Goal: Find contact information: Find contact information

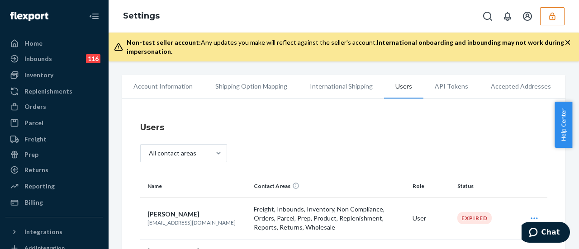
scroll to position [136, 0]
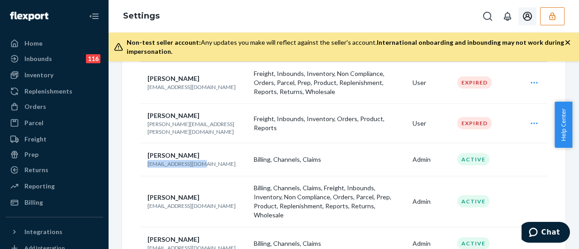
click at [524, 16] on icon "Open account menu" at bounding box center [527, 16] width 11 height 11
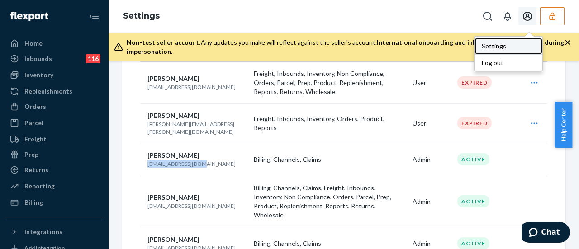
click at [500, 44] on div "Settings" at bounding box center [508, 46] width 68 height 16
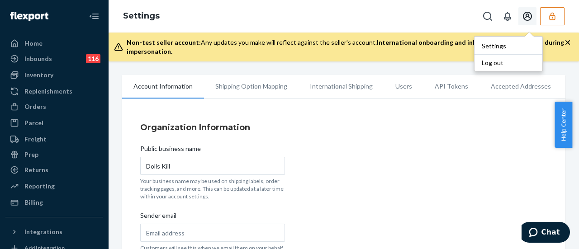
click at [405, 87] on li "Users" at bounding box center [403, 86] width 39 height 23
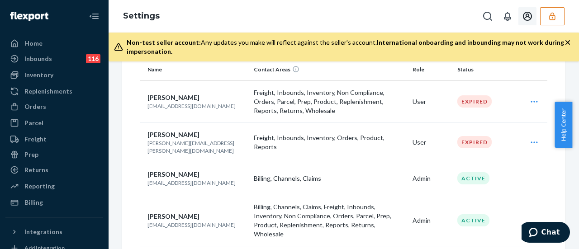
scroll to position [136, 0]
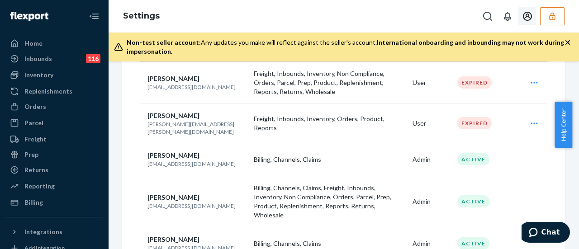
click at [548, 18] on icon "button" at bounding box center [552, 16] width 9 height 9
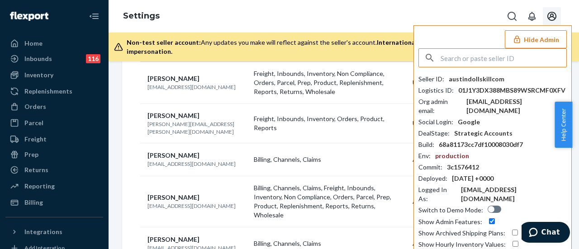
click at [472, 58] on input "text" at bounding box center [504, 58] width 126 height 18
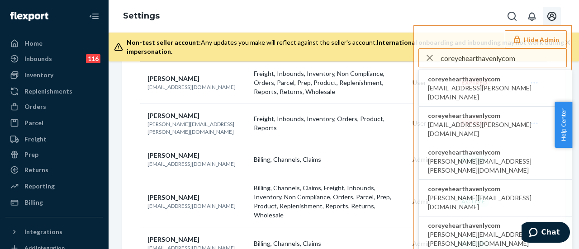
type input "coreyehearthavenlycom"
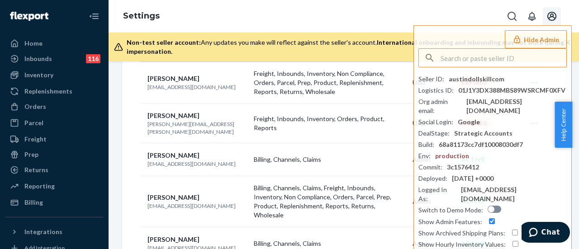
scroll to position [0, 0]
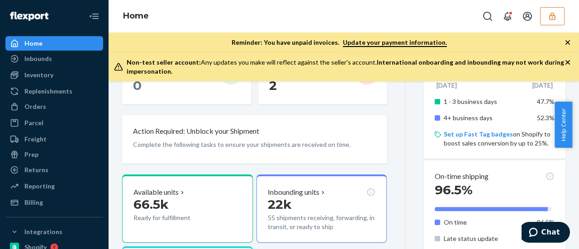
scroll to position [271, 0]
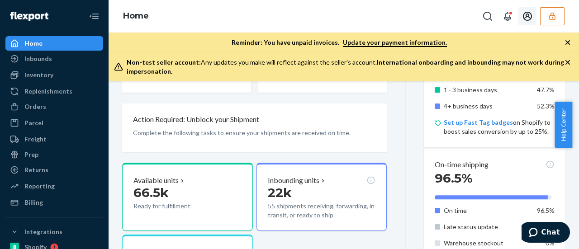
click at [527, 18] on icon "Open account menu" at bounding box center [527, 16] width 11 height 11
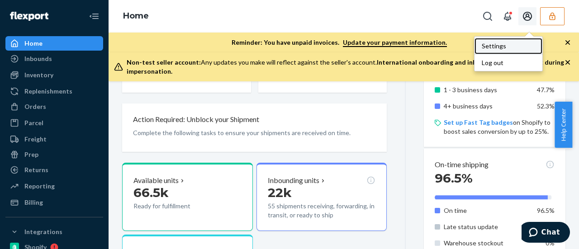
click at [493, 42] on div "Settings" at bounding box center [508, 46] width 68 height 16
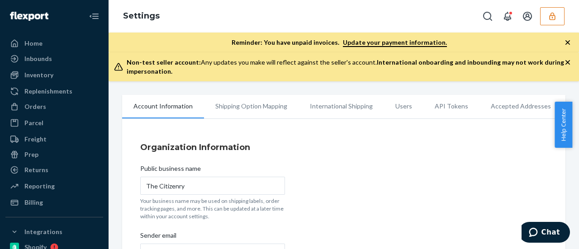
click at [394, 107] on li "Users" at bounding box center [403, 106] width 39 height 23
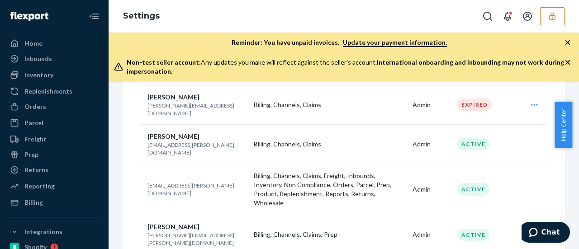
scroll to position [136, 0]
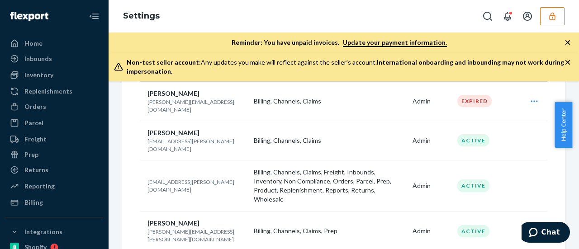
click at [555, 14] on icon "button" at bounding box center [552, 16] width 9 height 9
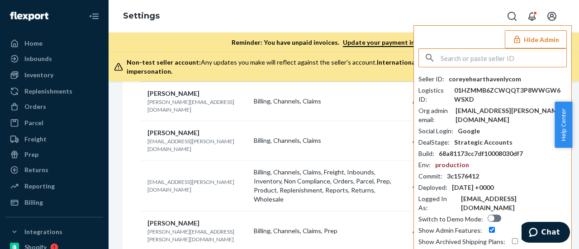
click at [479, 61] on input "text" at bounding box center [504, 58] width 126 height 18
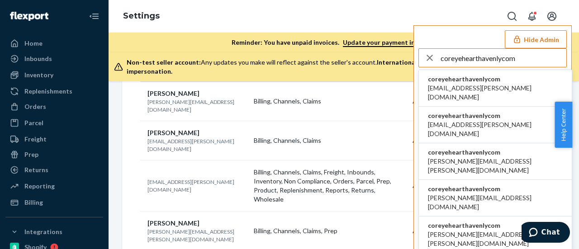
type input "coreyehearthavenlycom"
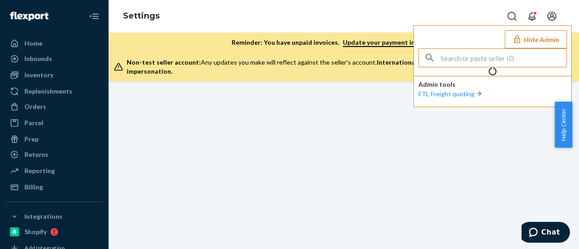
scroll to position [0, 0]
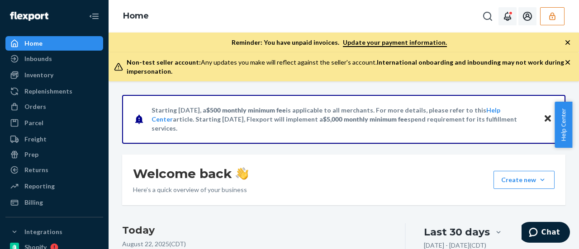
click at [526, 15] on icon "Open account menu" at bounding box center [527, 16] width 9 height 9
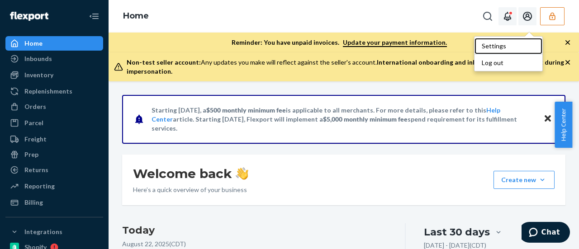
drag, startPoint x: 504, startPoint y: 46, endPoint x: 499, endPoint y: 45, distance: 4.5
click at [504, 46] on div "Settings" at bounding box center [508, 46] width 68 height 16
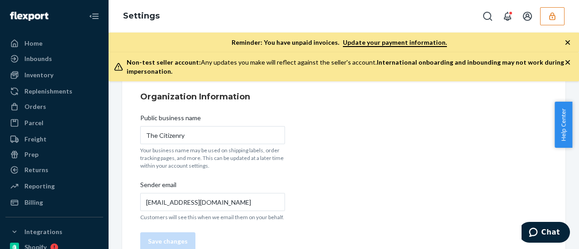
scroll to position [70, 0]
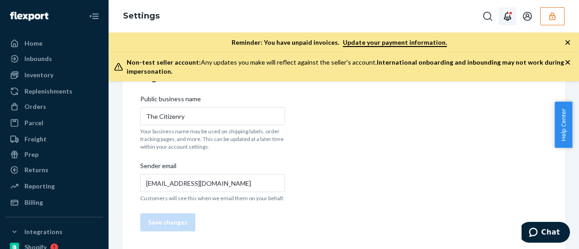
click at [513, 16] on button "Open notifications" at bounding box center [507, 16] width 18 height 18
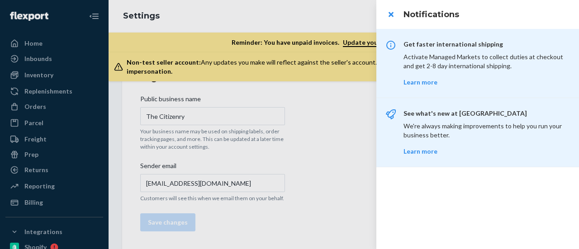
click at [270, 40] on div at bounding box center [289, 124] width 579 height 249
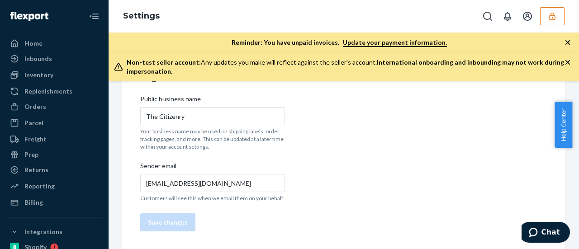
click at [553, 15] on icon "button" at bounding box center [552, 16] width 6 height 8
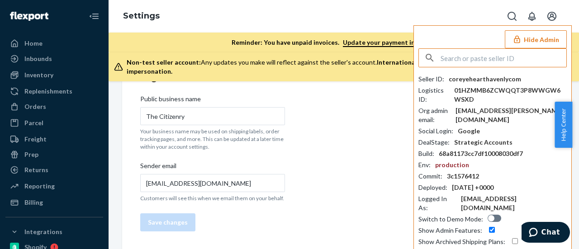
click at [450, 62] on input "text" at bounding box center [504, 58] width 126 height 18
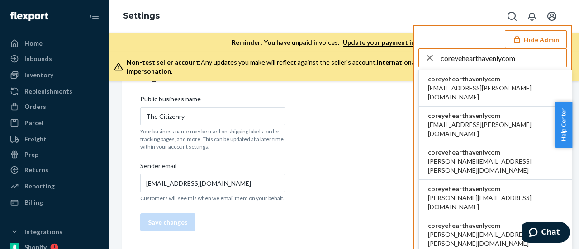
type input "coreyehearthavenlycom"
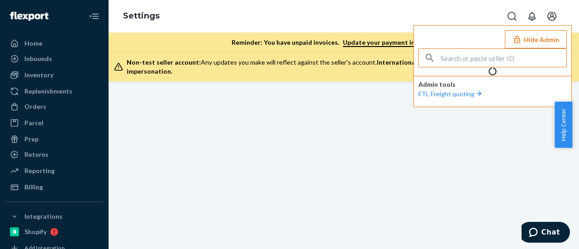
scroll to position [0, 0]
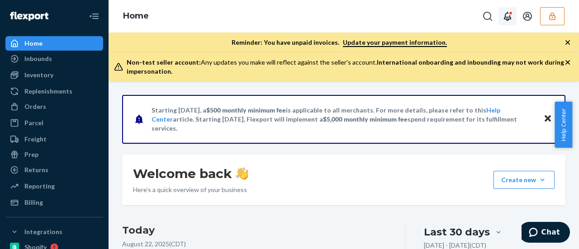
click at [509, 17] on icon "Open notifications" at bounding box center [507, 16] width 7 height 9
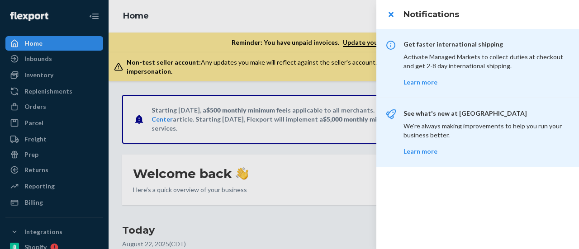
drag, startPoint x: 304, startPoint y: 25, endPoint x: 431, endPoint y: 22, distance: 126.7
click at [304, 25] on div at bounding box center [289, 124] width 579 height 249
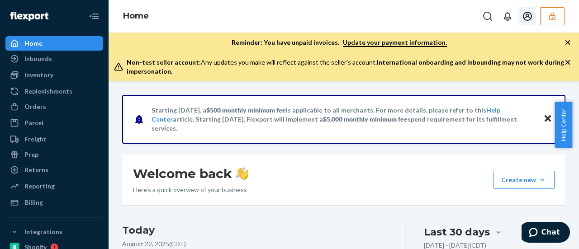
drag, startPoint x: 523, startPoint y: 16, endPoint x: 521, endPoint y: 20, distance: 4.7
click at [522, 16] on icon "Open account menu" at bounding box center [527, 16] width 11 height 11
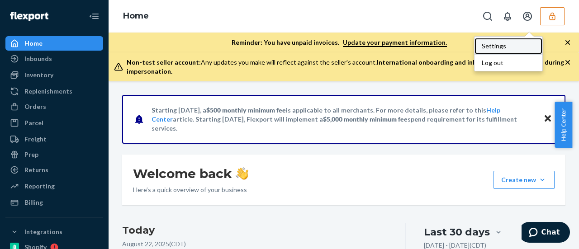
click at [505, 41] on div "Settings" at bounding box center [508, 46] width 68 height 16
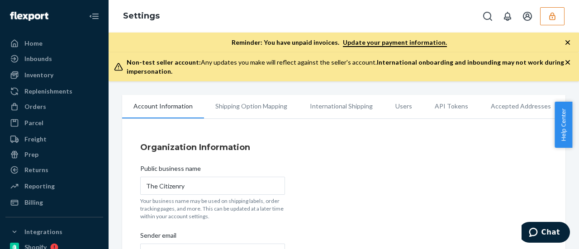
click at [396, 109] on li "Users" at bounding box center [403, 106] width 39 height 23
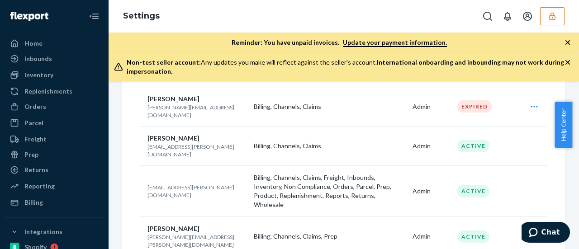
scroll to position [136, 0]
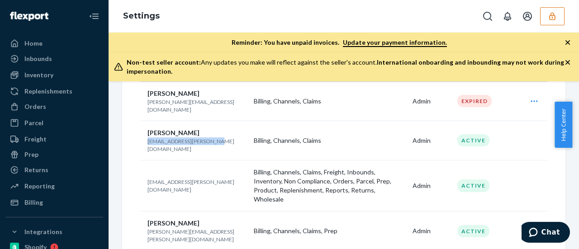
drag, startPoint x: 213, startPoint y: 133, endPoint x: 147, endPoint y: 137, distance: 66.1
click at [147, 137] on td "Aemil Estvold aemil.estvold@havenly.com" at bounding box center [195, 140] width 110 height 39
copy p "[EMAIL_ADDRESS][PERSON_NAME][DOMAIN_NAME]"
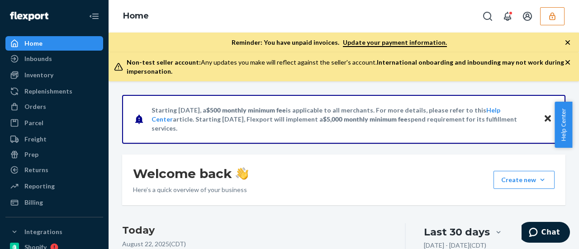
click at [551, 12] on icon "button" at bounding box center [552, 16] width 9 height 9
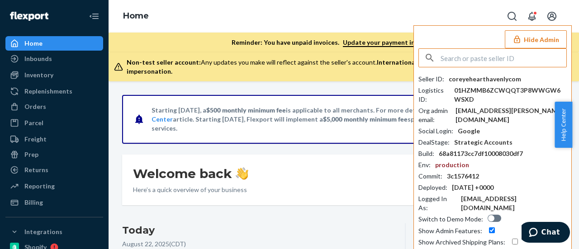
drag, startPoint x: 502, startPoint y: 62, endPoint x: 498, endPoint y: 58, distance: 5.8
click at [500, 61] on input "text" at bounding box center [504, 58] width 126 height 18
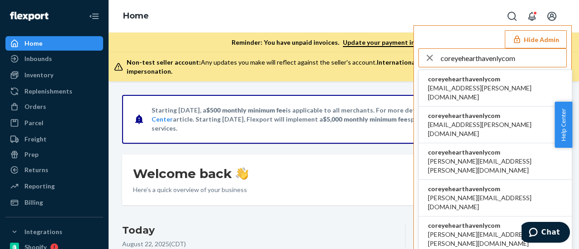
type input "coreyehearthavenlycom"
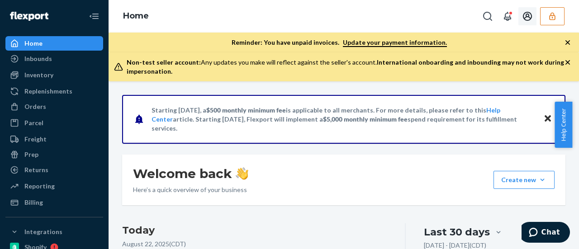
click at [526, 17] on icon "Open account menu" at bounding box center [527, 16] width 11 height 11
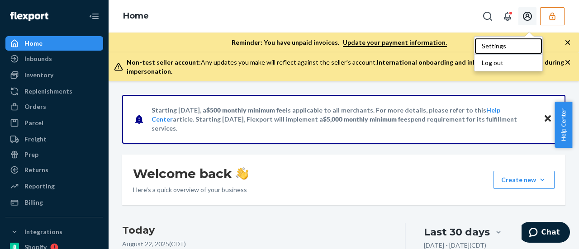
click at [491, 44] on div "Settings" at bounding box center [508, 46] width 68 height 16
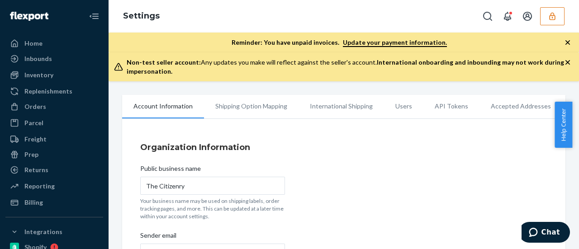
click at [403, 106] on li "Users" at bounding box center [403, 106] width 39 height 23
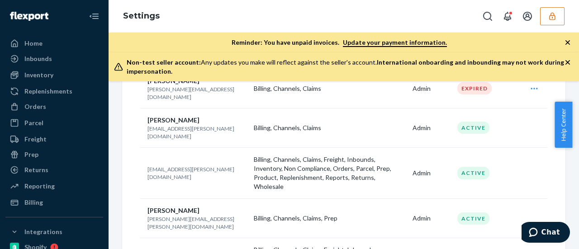
scroll to position [136, 0]
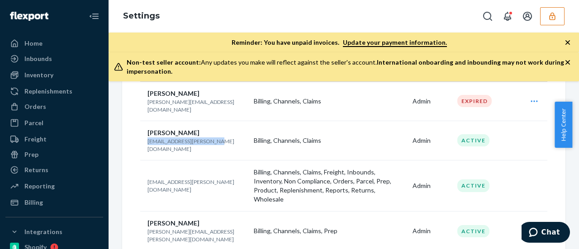
drag, startPoint x: 146, startPoint y: 135, endPoint x: 213, endPoint y: 136, distance: 67.8
click at [213, 136] on td "Aemil Estvold aemil.estvold@havenly.com" at bounding box center [195, 140] width 110 height 39
copy p "aemil.estvold@havenly.com"
click at [552, 19] on icon "button" at bounding box center [552, 16] width 9 height 9
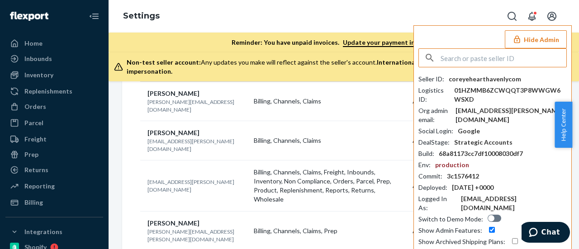
drag, startPoint x: 493, startPoint y: 60, endPoint x: 479, endPoint y: 49, distance: 17.7
click at [491, 58] on input "text" at bounding box center [504, 58] width 126 height 18
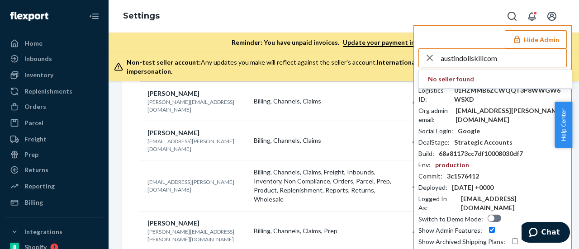
type input "austindollskillcom"
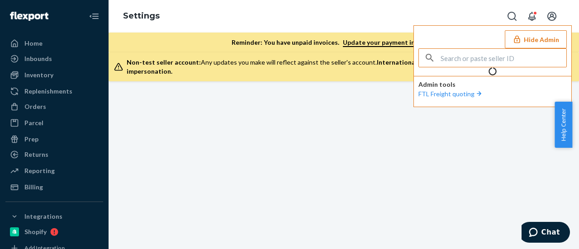
scroll to position [0, 0]
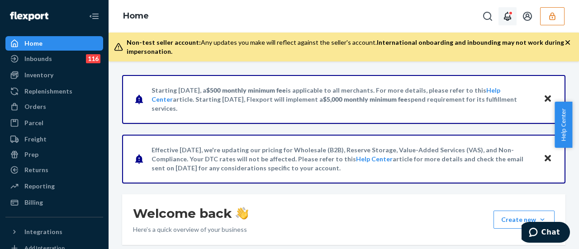
click at [508, 18] on icon "Open notifications" at bounding box center [507, 16] width 11 height 11
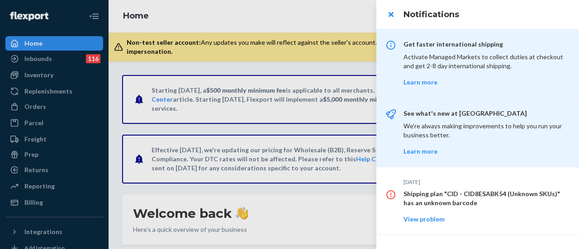
drag, startPoint x: 355, startPoint y: 13, endPoint x: 437, endPoint y: 16, distance: 81.9
click at [355, 13] on div at bounding box center [289, 124] width 579 height 249
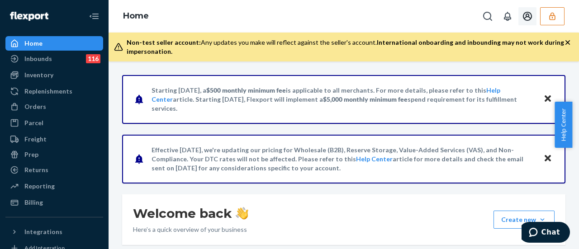
click at [524, 18] on icon "Open account menu" at bounding box center [527, 16] width 11 height 11
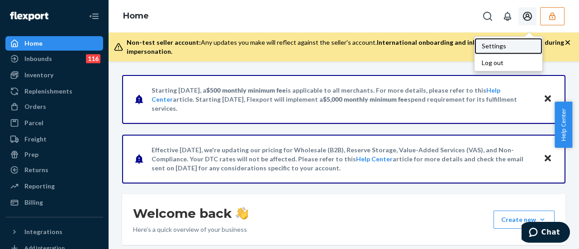
click at [492, 44] on div "Settings" at bounding box center [508, 46] width 68 height 16
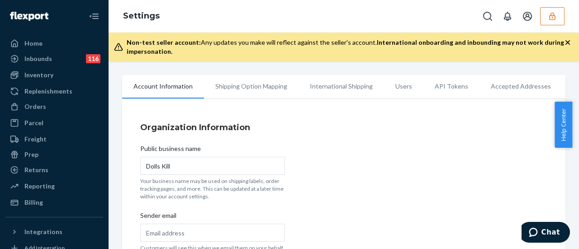
click at [407, 87] on li "Users" at bounding box center [403, 86] width 39 height 23
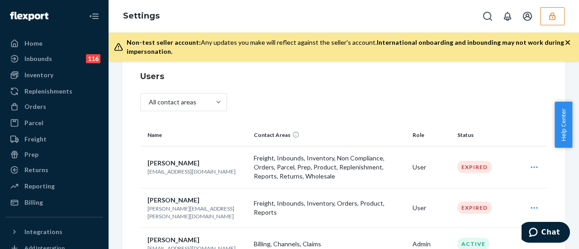
scroll to position [136, 0]
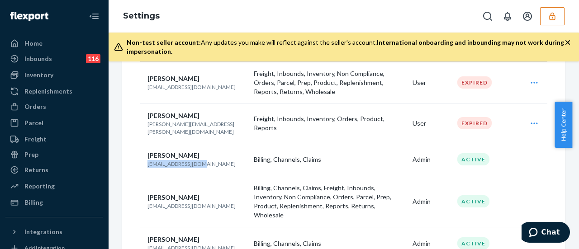
drag, startPoint x: 199, startPoint y: 156, endPoint x: 164, endPoint y: 160, distance: 35.0
click at [146, 159] on td "[PERSON_NAME] [EMAIL_ADDRESS][DOMAIN_NAME]" at bounding box center [195, 159] width 110 height 33
drag, startPoint x: 168, startPoint y: 160, endPoint x: 163, endPoint y: 159, distance: 5.4
copy p "[EMAIL_ADDRESS][DOMAIN_NAME]"
click at [559, 16] on button "button" at bounding box center [552, 16] width 24 height 18
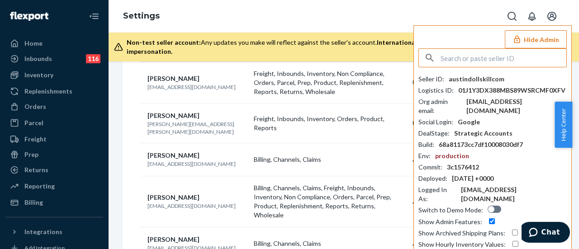
click at [461, 57] on input "text" at bounding box center [504, 58] width 126 height 18
click at [460, 53] on input "austindollskillcom" at bounding box center [504, 58] width 126 height 18
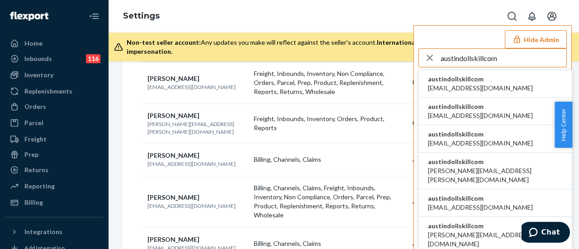
type input "austindollskillcom"
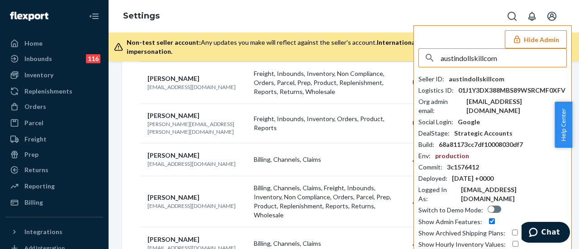
scroll to position [0, 0]
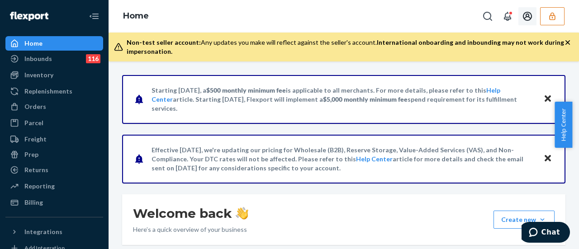
click at [529, 15] on icon "Open account menu" at bounding box center [527, 16] width 11 height 11
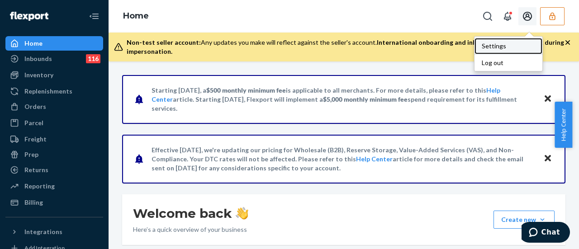
click at [488, 46] on div "Settings" at bounding box center [508, 46] width 68 height 16
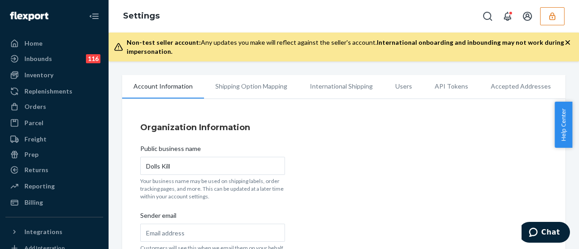
click at [405, 85] on li "Users" at bounding box center [403, 86] width 39 height 23
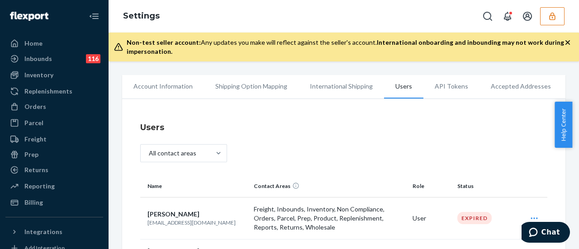
scroll to position [136, 0]
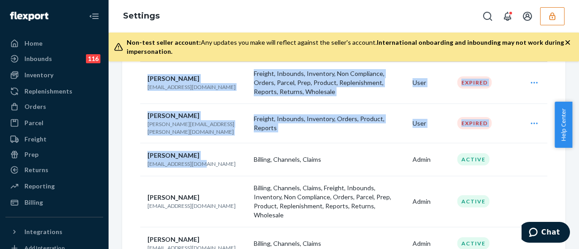
drag, startPoint x: 194, startPoint y: 158, endPoint x: 139, endPoint y: 161, distance: 54.4
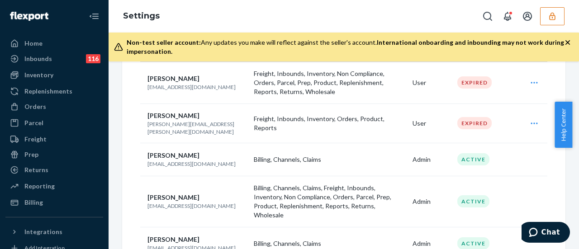
click at [191, 176] on td "Austin Jang austin@dollskill.com" at bounding box center [195, 201] width 110 height 51
drag, startPoint x: 190, startPoint y: 159, endPoint x: 148, endPoint y: 161, distance: 42.1
click at [148, 161] on p "[EMAIL_ADDRESS][DOMAIN_NAME]" at bounding box center [196, 164] width 99 height 8
copy p "[EMAIL_ADDRESS][DOMAIN_NAME]"
click at [550, 14] on icon "button" at bounding box center [552, 16] width 9 height 9
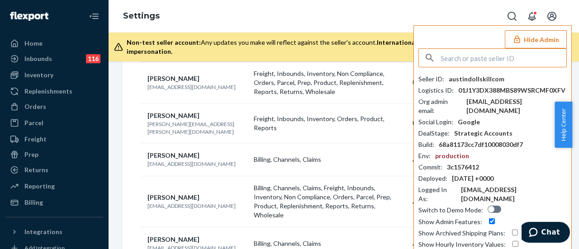
click at [441, 54] on input "text" at bounding box center [504, 58] width 126 height 18
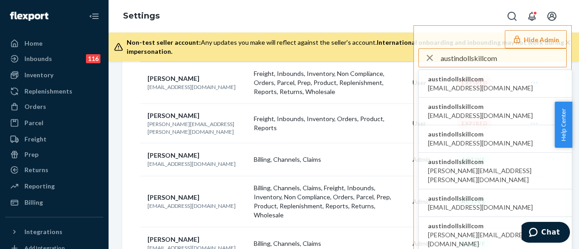
type input "austindollskillcom"
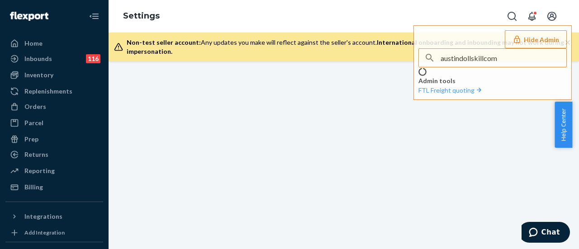
scroll to position [0, 0]
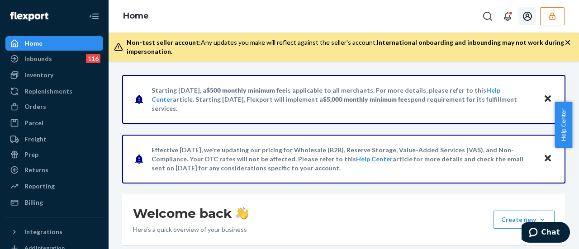
click at [529, 16] on icon "Open account menu" at bounding box center [527, 16] width 11 height 11
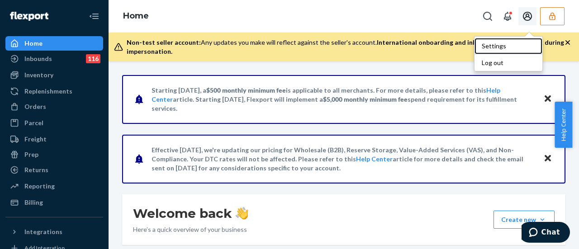
click at [505, 46] on div "Settings" at bounding box center [508, 46] width 68 height 16
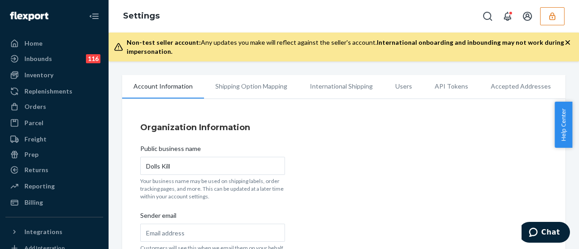
click at [384, 89] on li "Users" at bounding box center [403, 86] width 39 height 23
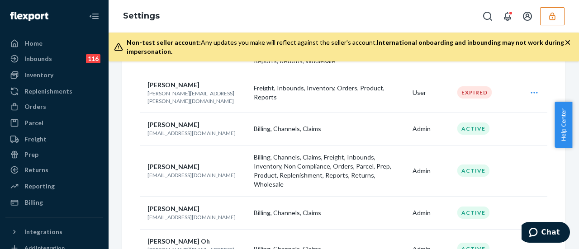
scroll to position [181, 0]
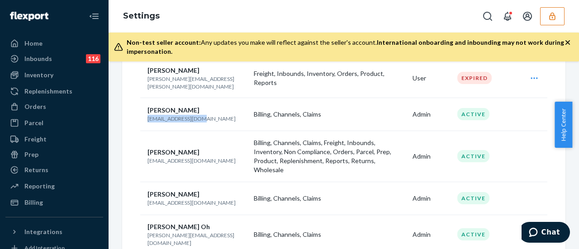
drag, startPoint x: 190, startPoint y: 112, endPoint x: 142, endPoint y: 113, distance: 47.5
click at [142, 113] on td "[PERSON_NAME] [EMAIL_ADDRESS][DOMAIN_NAME]" at bounding box center [195, 114] width 110 height 33
click at [550, 17] on icon "button" at bounding box center [552, 16] width 6 height 8
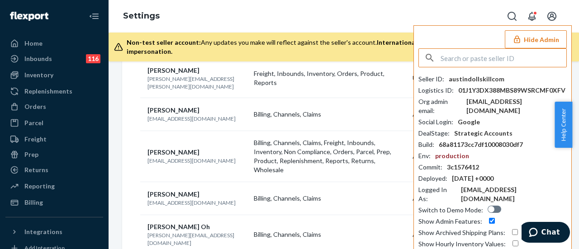
drag, startPoint x: 473, startPoint y: 60, endPoint x: 469, endPoint y: 49, distance: 11.8
click at [473, 60] on input "text" at bounding box center [504, 58] width 126 height 18
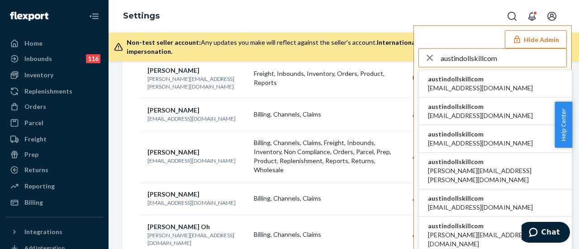
type input "austindollskillcom"
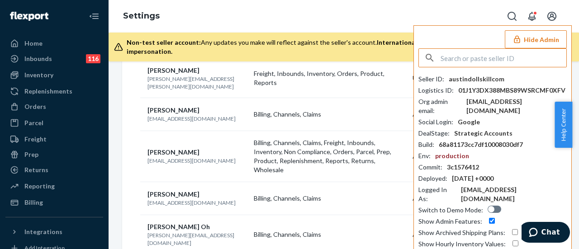
scroll to position [0, 0]
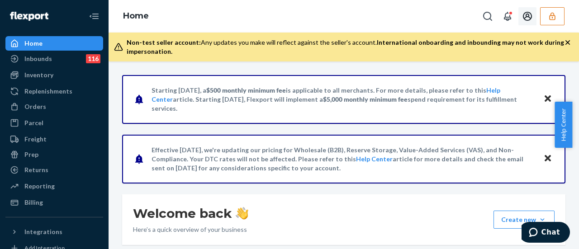
click at [527, 14] on icon "Open account menu" at bounding box center [527, 16] width 9 height 9
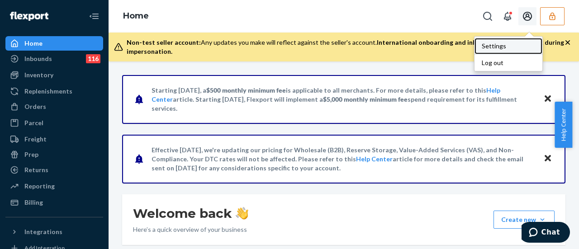
click at [485, 44] on div "Settings" at bounding box center [508, 46] width 68 height 16
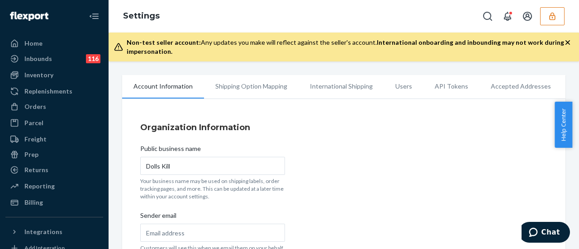
click at [396, 85] on li "Users" at bounding box center [403, 86] width 39 height 23
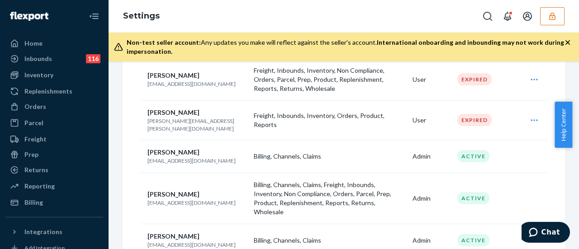
scroll to position [181, 0]
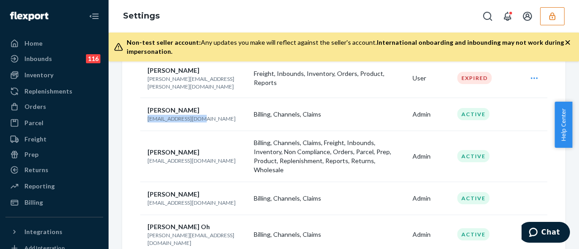
drag, startPoint x: 196, startPoint y: 111, endPoint x: 144, endPoint y: 116, distance: 52.3
click at [144, 116] on td "[PERSON_NAME] [EMAIL_ADDRESS][DOMAIN_NAME]" at bounding box center [195, 114] width 110 height 33
copy p "[EMAIL_ADDRESS][DOMAIN_NAME]"
